Goal: Task Accomplishment & Management: Manage account settings

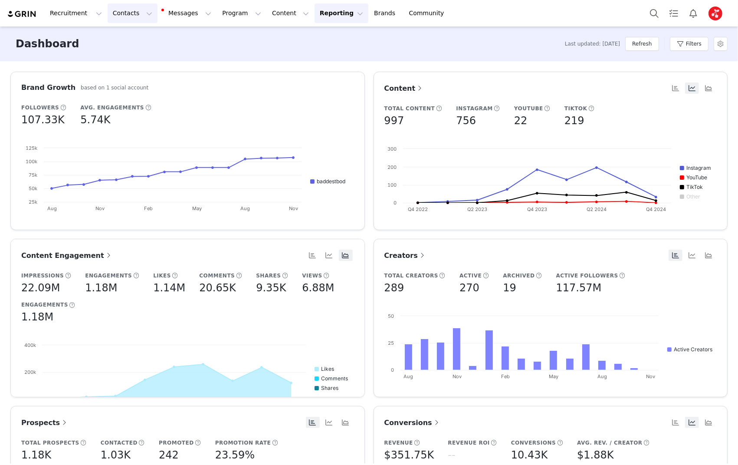
click at [121, 12] on button "Contacts Contacts" at bounding box center [133, 13] width 50 height 20
click at [130, 42] on p "Creators" at bounding box center [121, 38] width 26 height 9
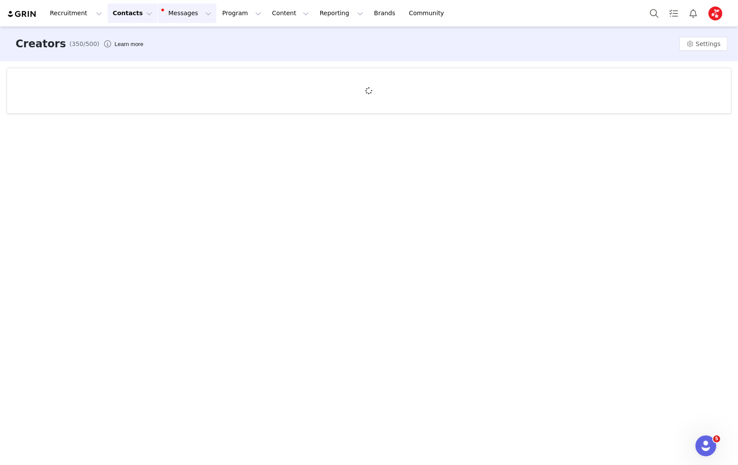
click at [167, 20] on button "Messages Messages" at bounding box center [187, 13] width 59 height 20
click at [165, 54] on p "Inbox" at bounding box center [163, 54] width 16 height 9
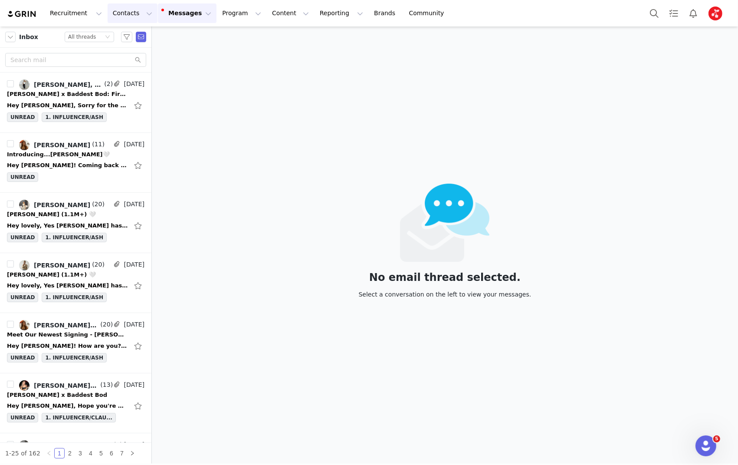
click at [123, 10] on button "Contacts Contacts" at bounding box center [133, 13] width 50 height 20
click at [126, 41] on p "Creators" at bounding box center [121, 38] width 26 height 9
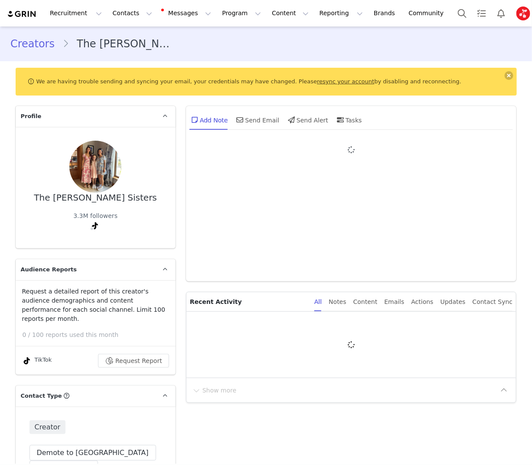
type input "+1 ([GEOGRAPHIC_DATA])"
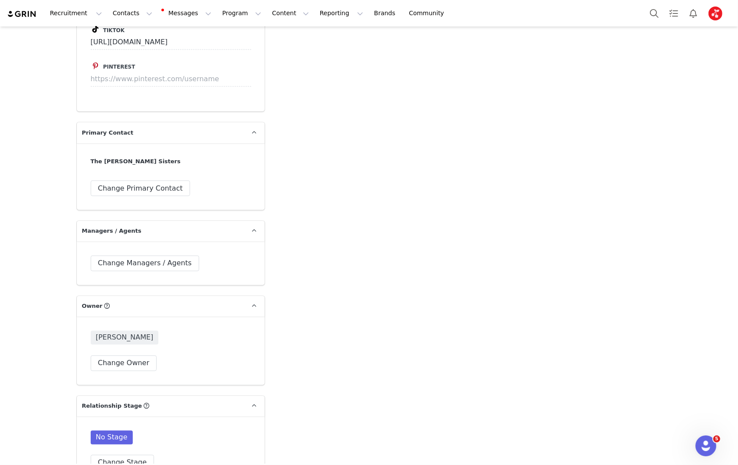
scroll to position [1934, 0]
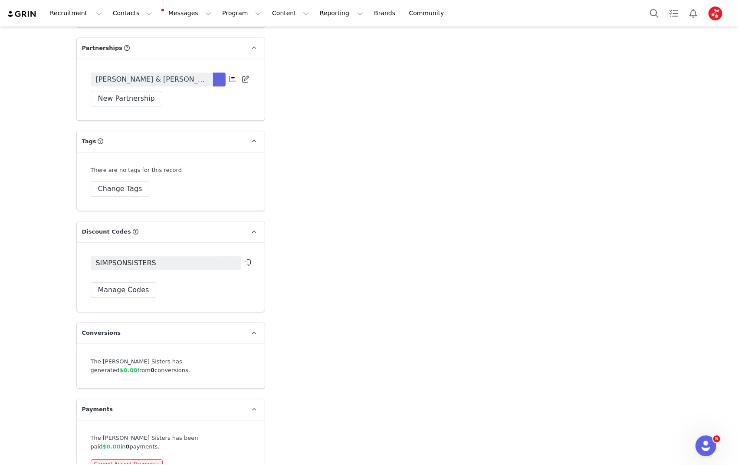
click at [189, 72] on link "[PERSON_NAME] & [PERSON_NAME] x Baddest Bod Paid Collab #1" at bounding box center [152, 79] width 122 height 14
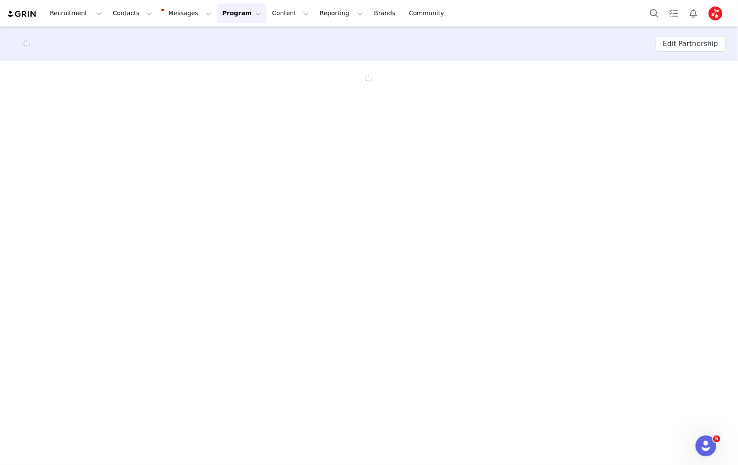
drag, startPoint x: 189, startPoint y: 69, endPoint x: 193, endPoint y: 65, distance: 6.1
click at [193, 65] on div "Edit Partnership" at bounding box center [369, 44] width 738 height 49
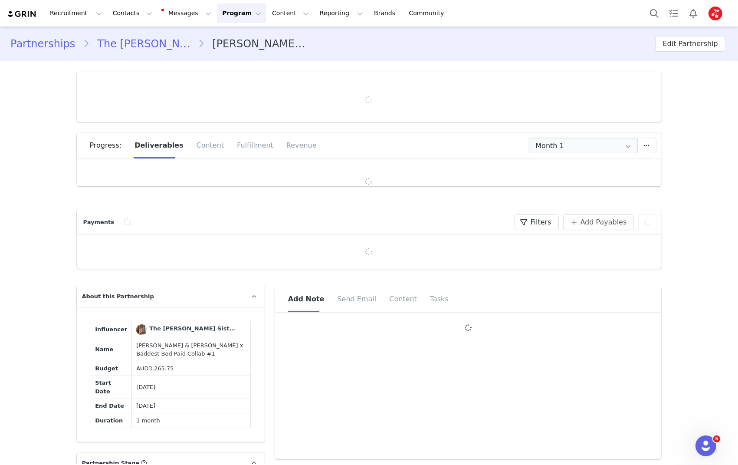
type input "+1 ([GEOGRAPHIC_DATA])"
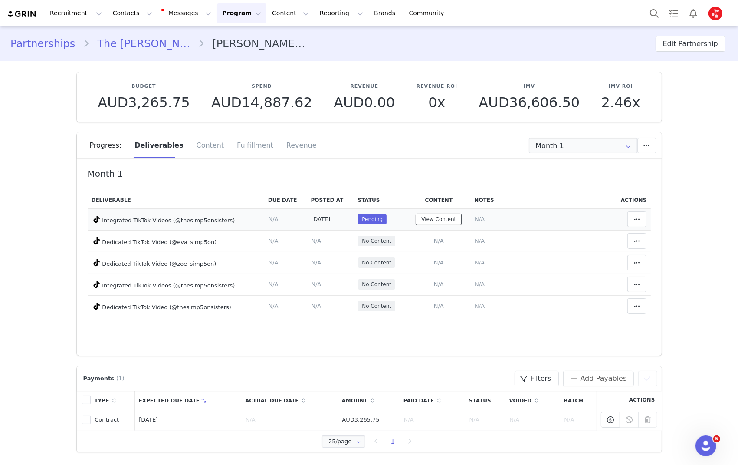
click at [449, 217] on button "View Content" at bounding box center [439, 219] width 46 height 12
click at [436, 170] on h4 "Month 1" at bounding box center [369, 175] width 563 height 13
click at [438, 217] on button "View Content" at bounding box center [439, 219] width 46 height 12
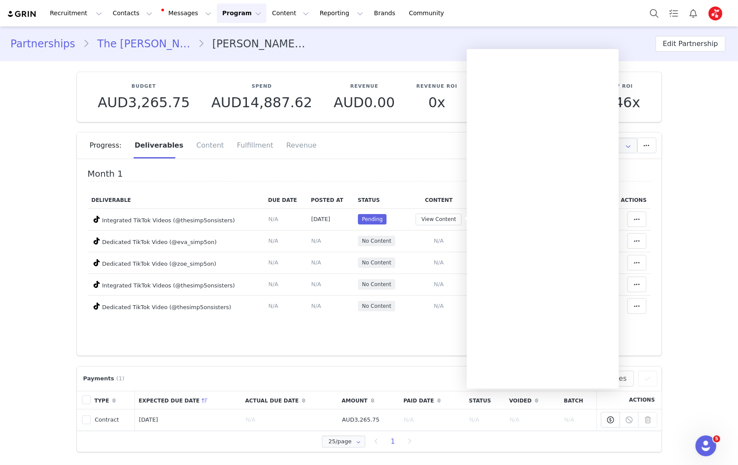
click at [434, 153] on div "Progress: Deliverables Content Fulfillment Revenue" at bounding box center [376, 145] width 572 height 26
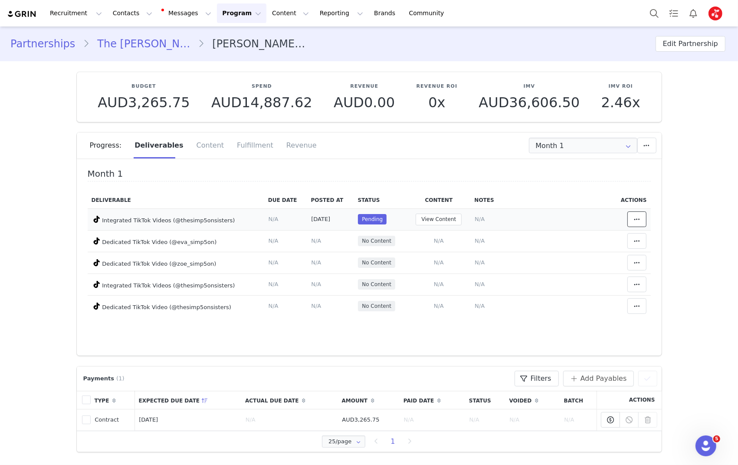
click at [532, 218] on icon at bounding box center [637, 219] width 6 height 7
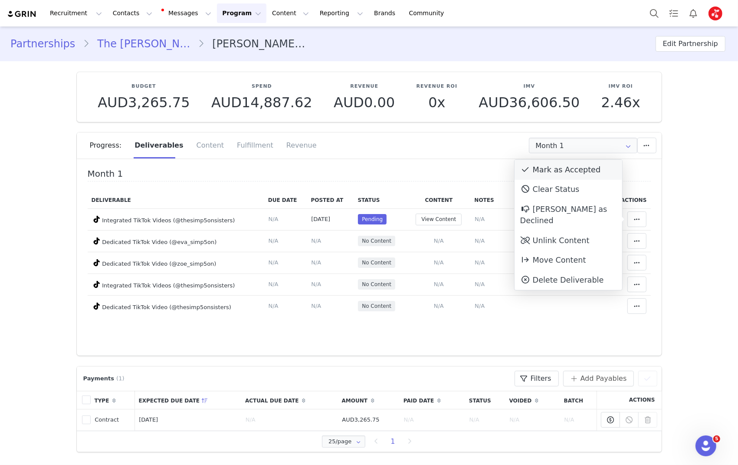
click at [532, 169] on div "Mark as Accepted" at bounding box center [569, 170] width 108 height 20
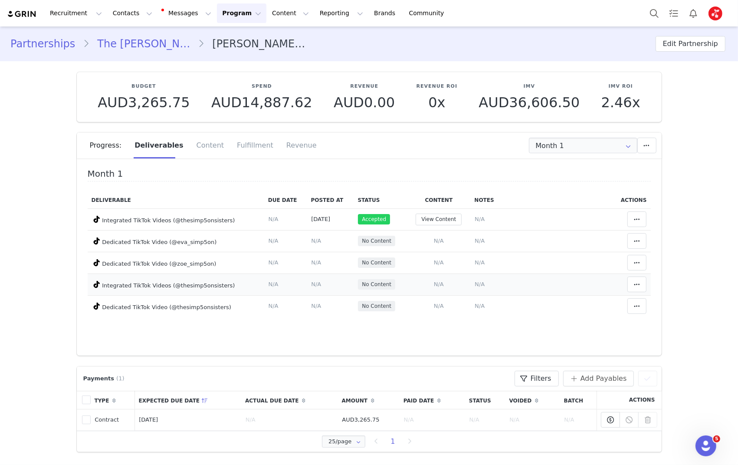
click at [442, 282] on span "N/A" at bounding box center [439, 284] width 10 height 7
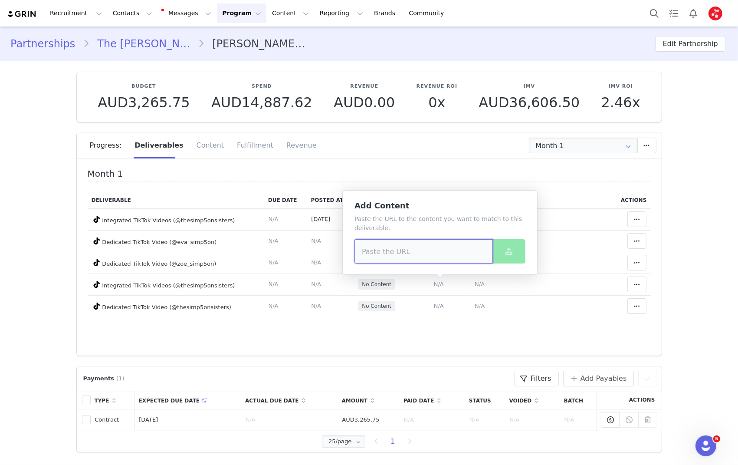
click at [421, 244] on input at bounding box center [423, 251] width 138 height 24
paste input "https://www.tiktok.com/@thesimp5onsisters/video/7555959043072838934"
type input "https://www.tiktok.com/@thesimp5onsisters/video/7555959043072838934"
click at [514, 252] on span at bounding box center [509, 251] width 10 height 10
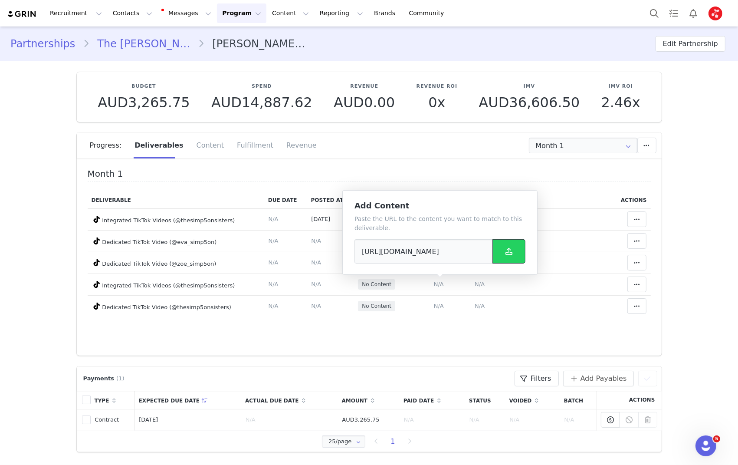
scroll to position [0, 0]
